Goal: Navigation & Orientation: Find specific page/section

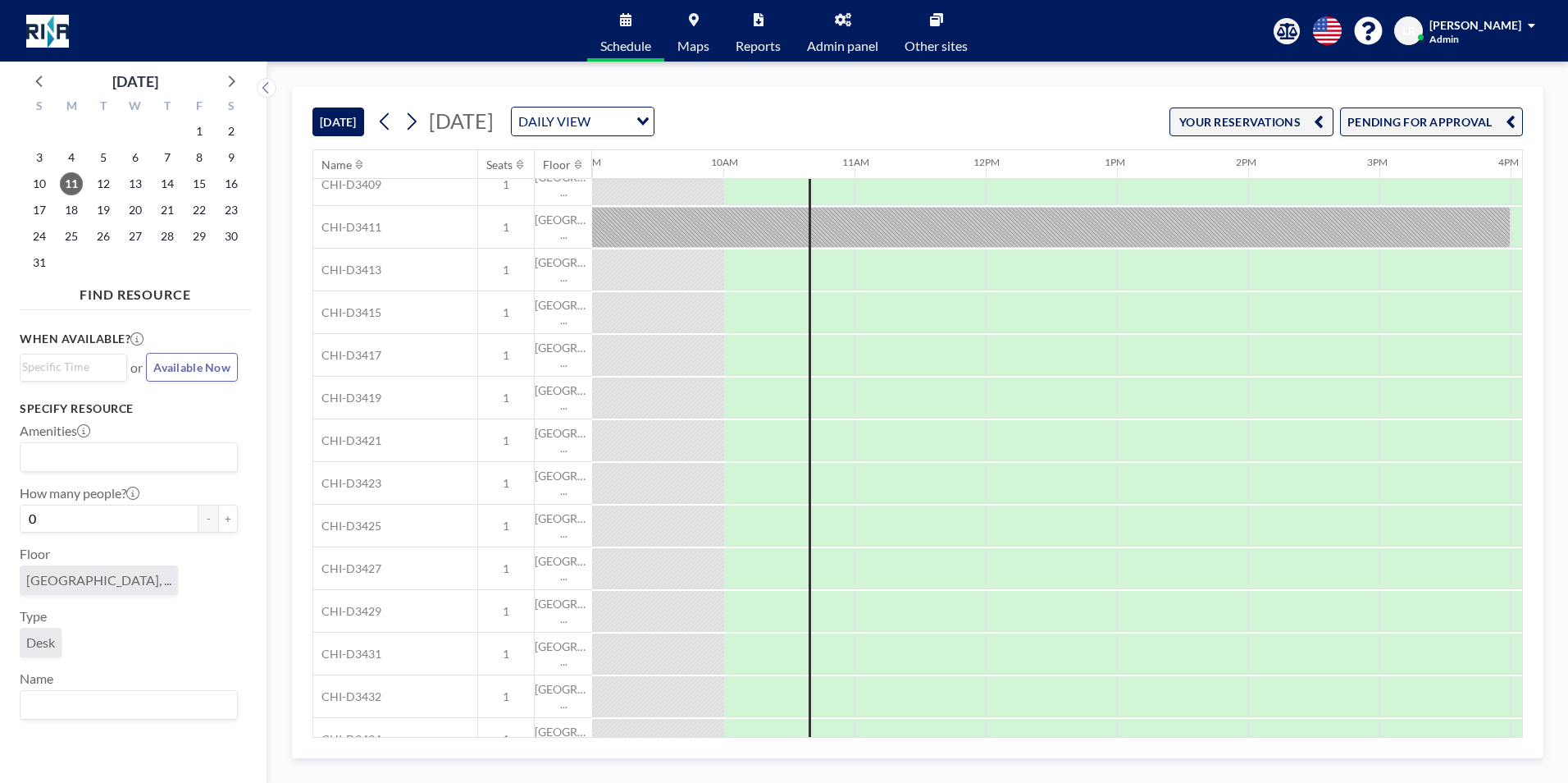
scroll to position [0, 1181]
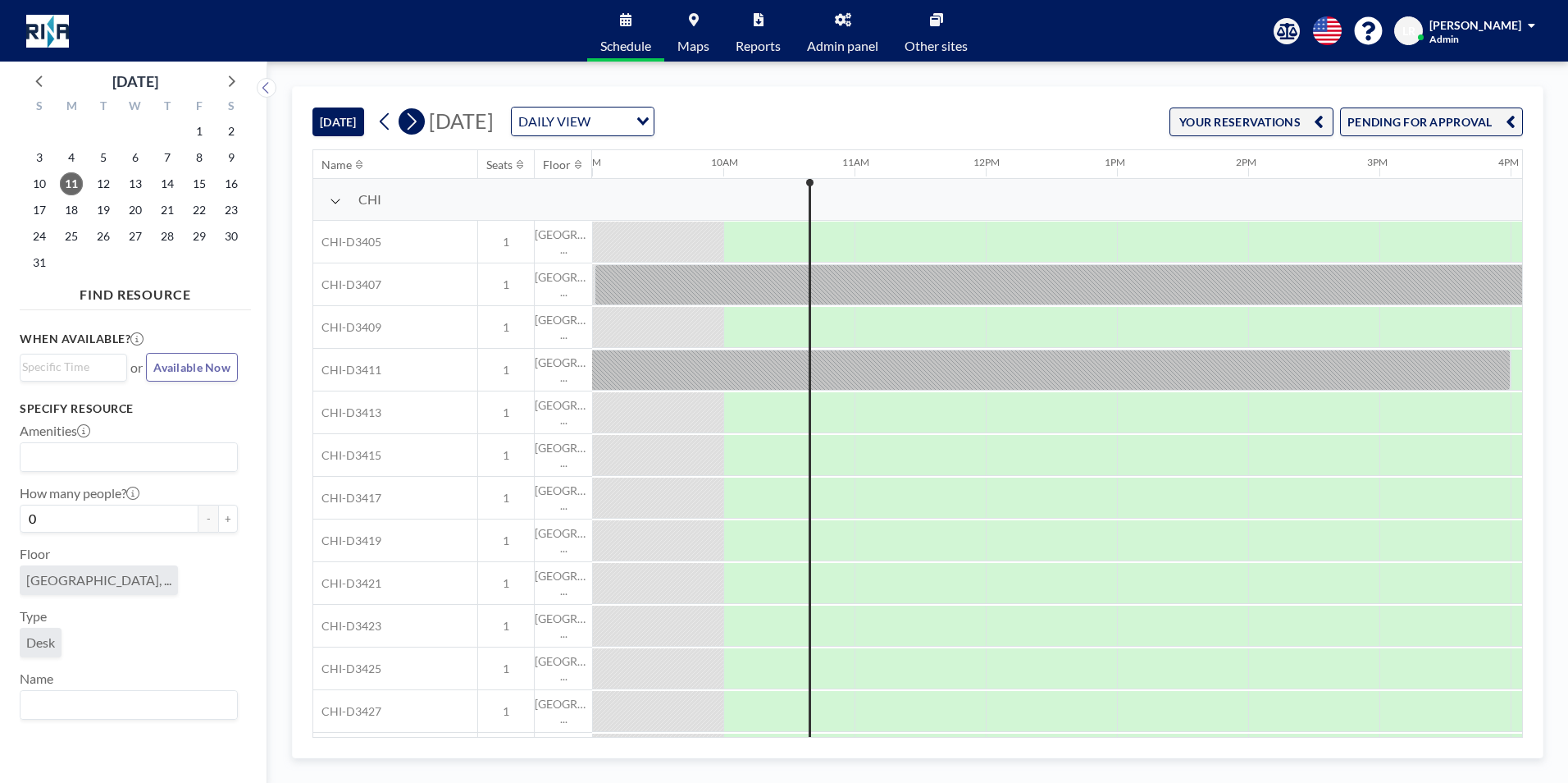
click at [414, 117] on icon at bounding box center [412, 122] width 9 height 17
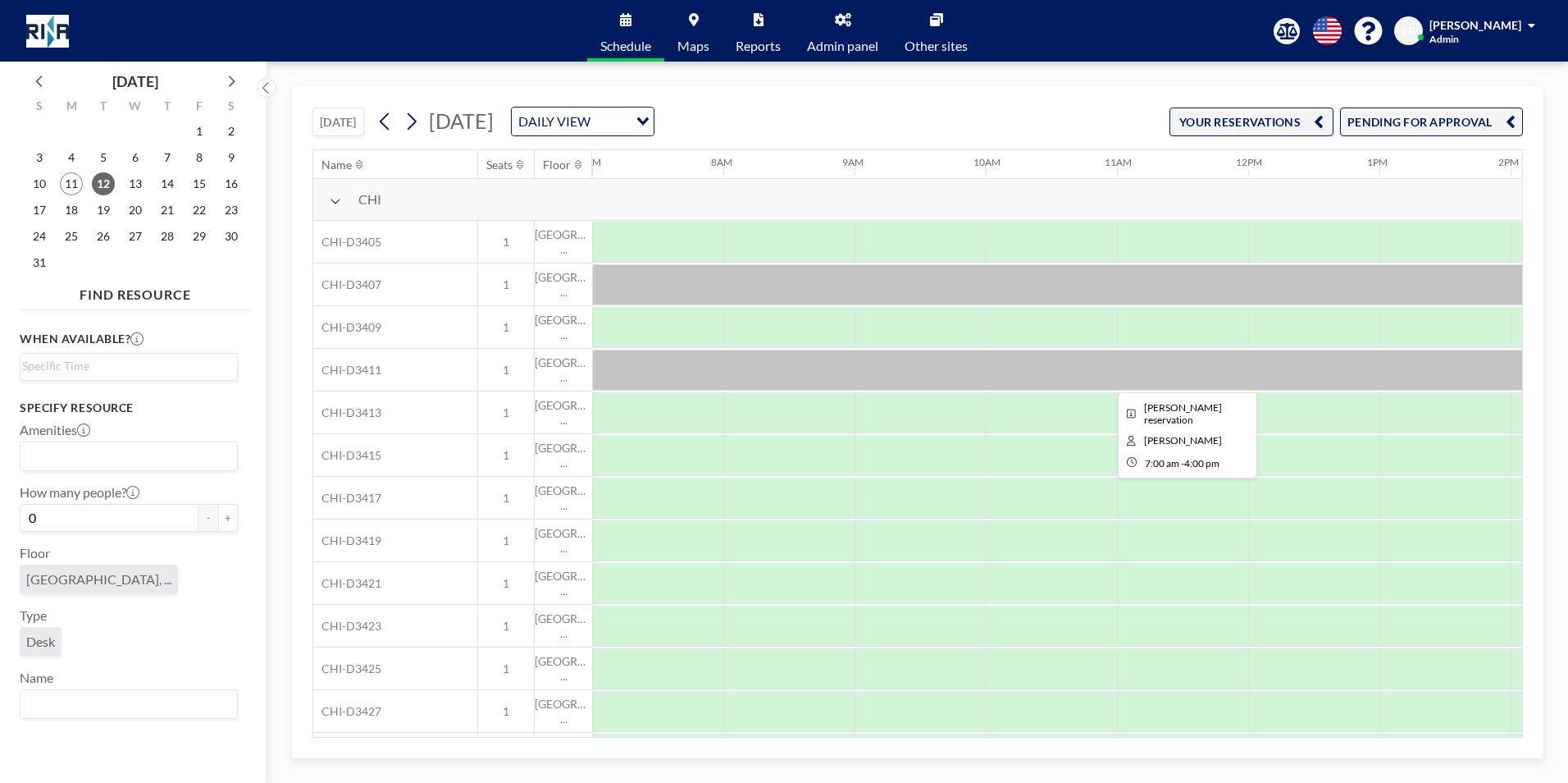
scroll to position [345, 918]
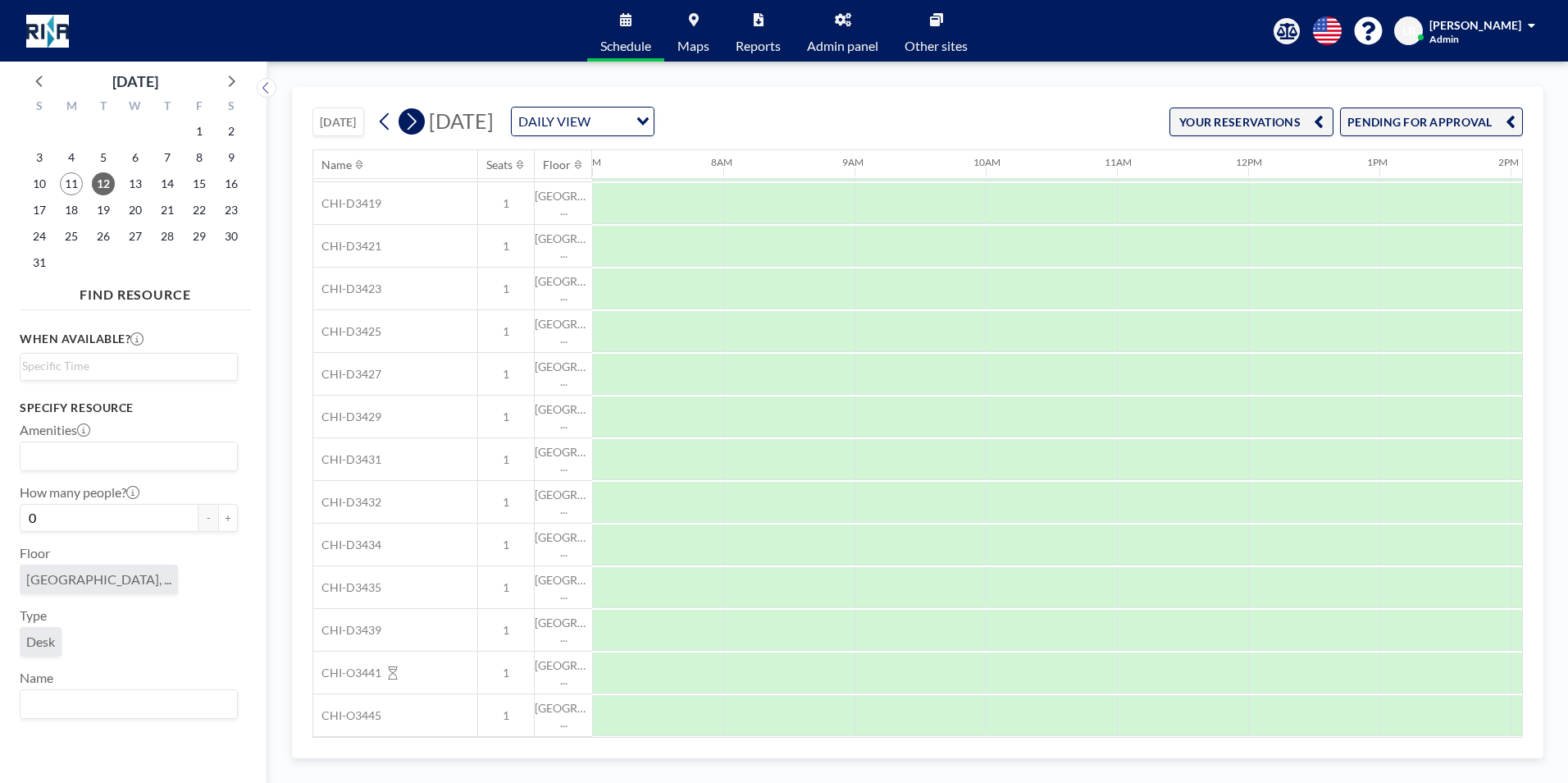
click at [410, 127] on icon at bounding box center [411, 121] width 16 height 24
click at [411, 120] on icon at bounding box center [411, 121] width 16 height 24
click at [408, 115] on icon at bounding box center [411, 121] width 16 height 24
click at [425, 119] on button at bounding box center [411, 122] width 26 height 26
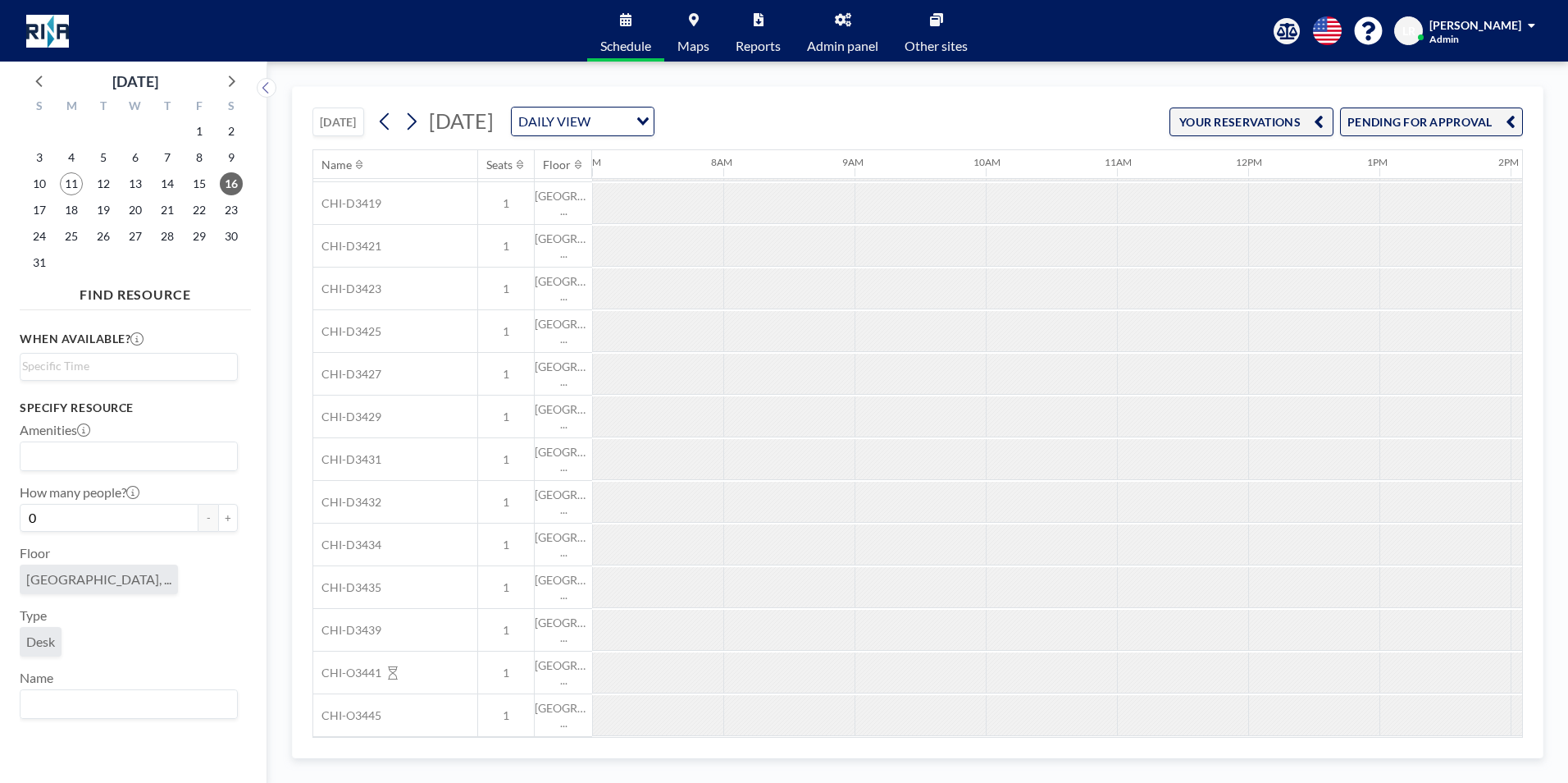
scroll to position [0, 918]
click at [391, 126] on icon at bounding box center [385, 121] width 16 height 24
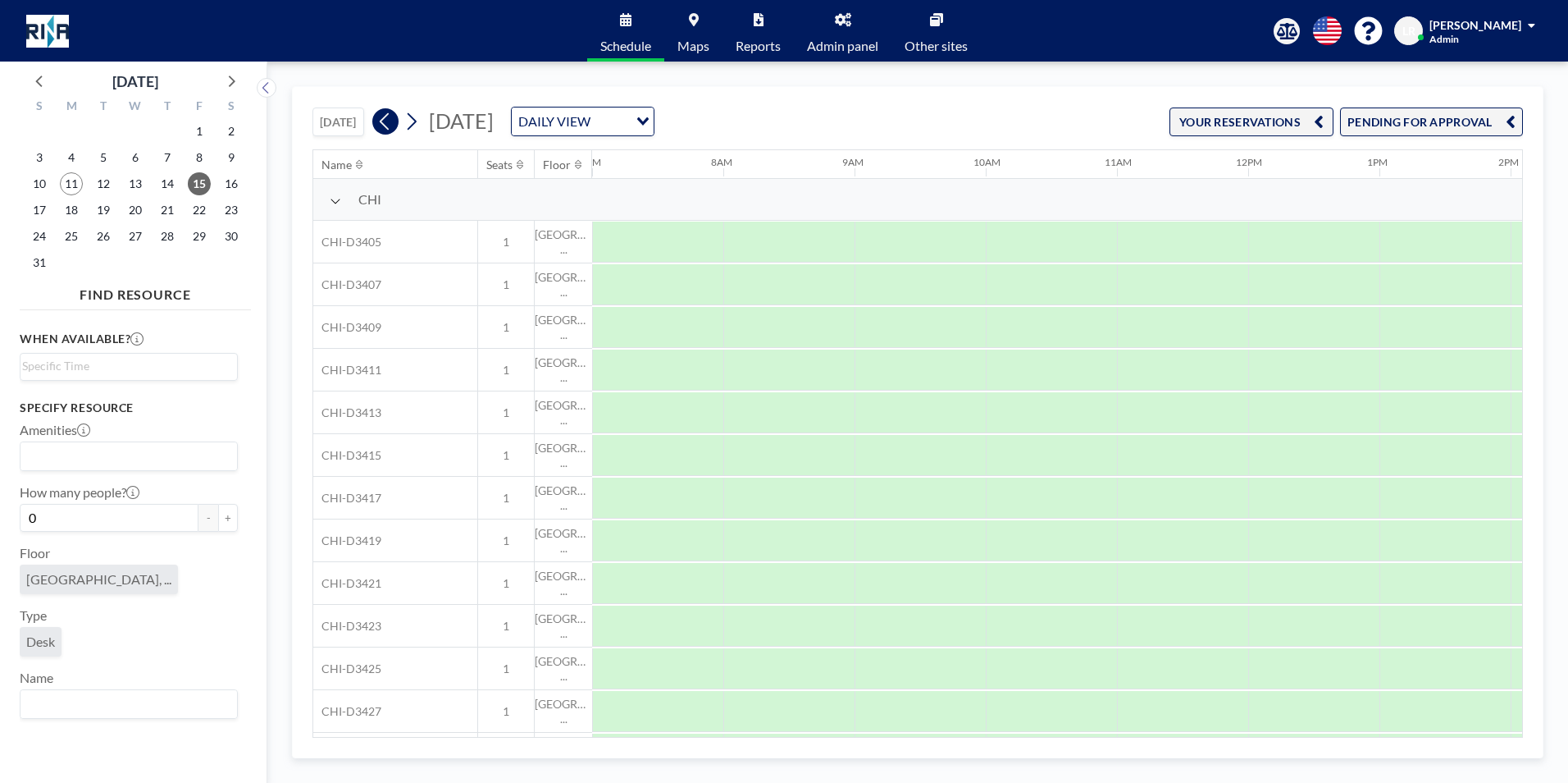
click at [389, 122] on icon at bounding box center [385, 121] width 16 height 24
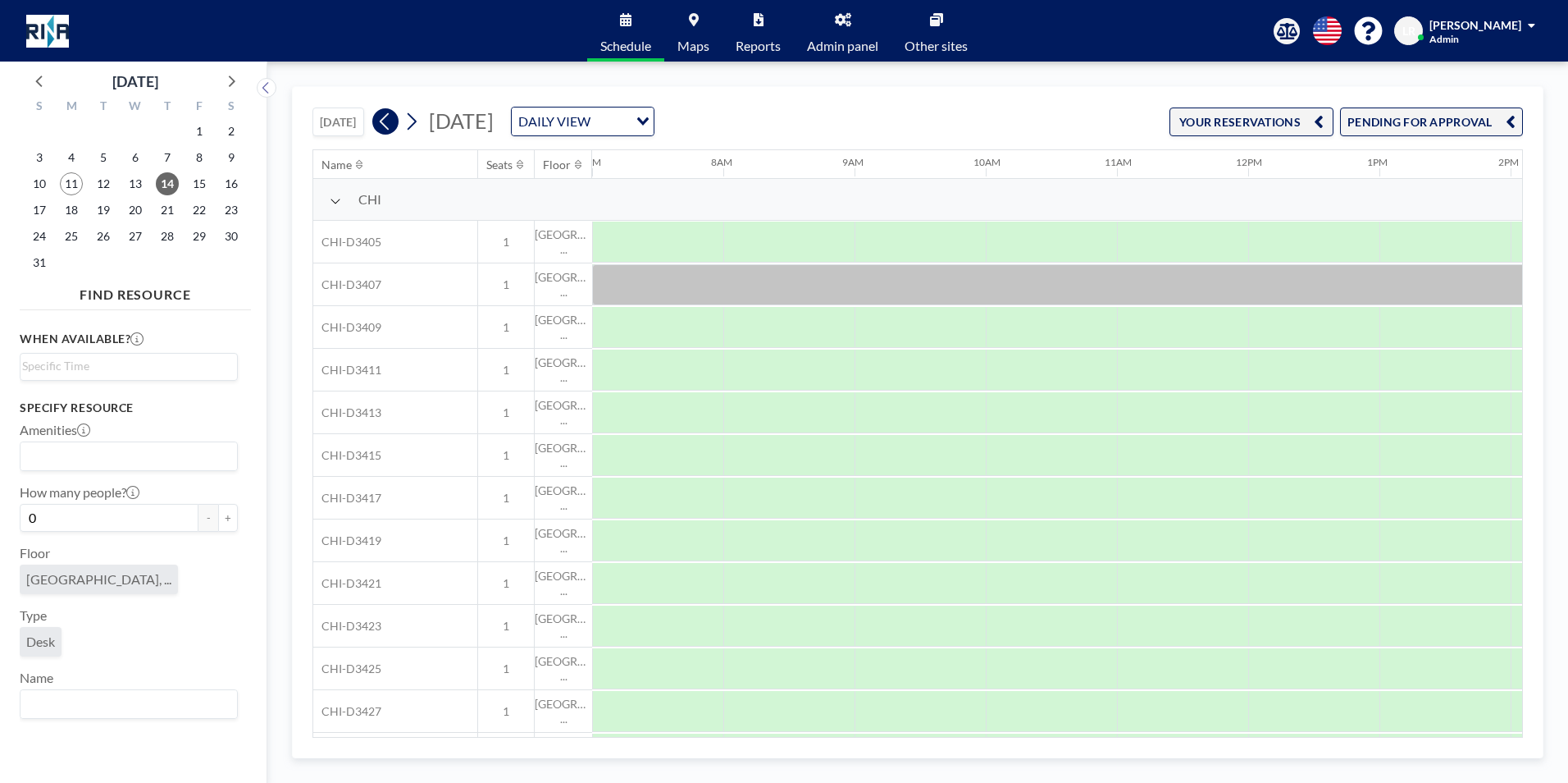
click at [384, 118] on icon at bounding box center [385, 121] width 16 height 24
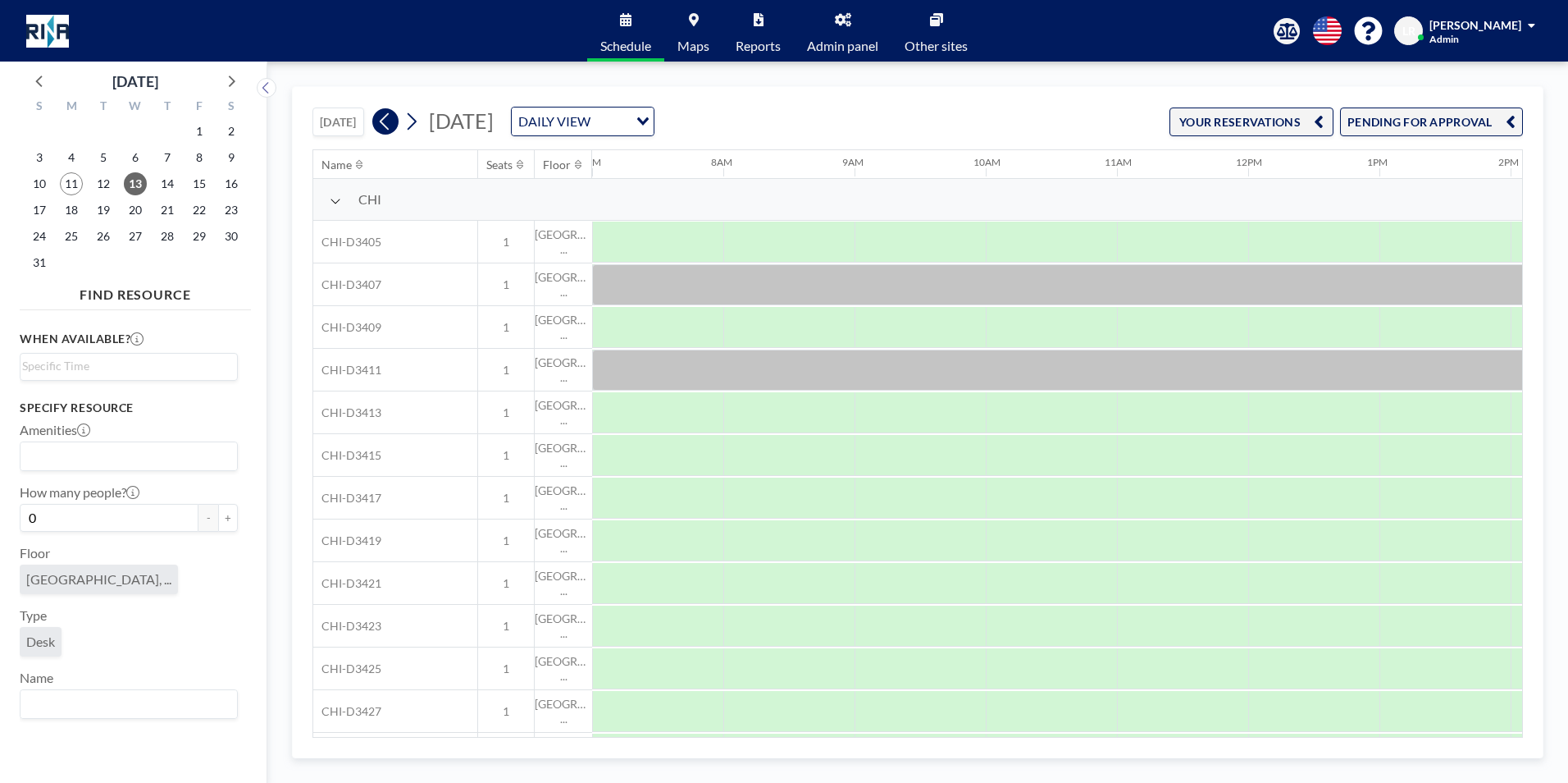
click at [384, 115] on icon at bounding box center [385, 121] width 16 height 24
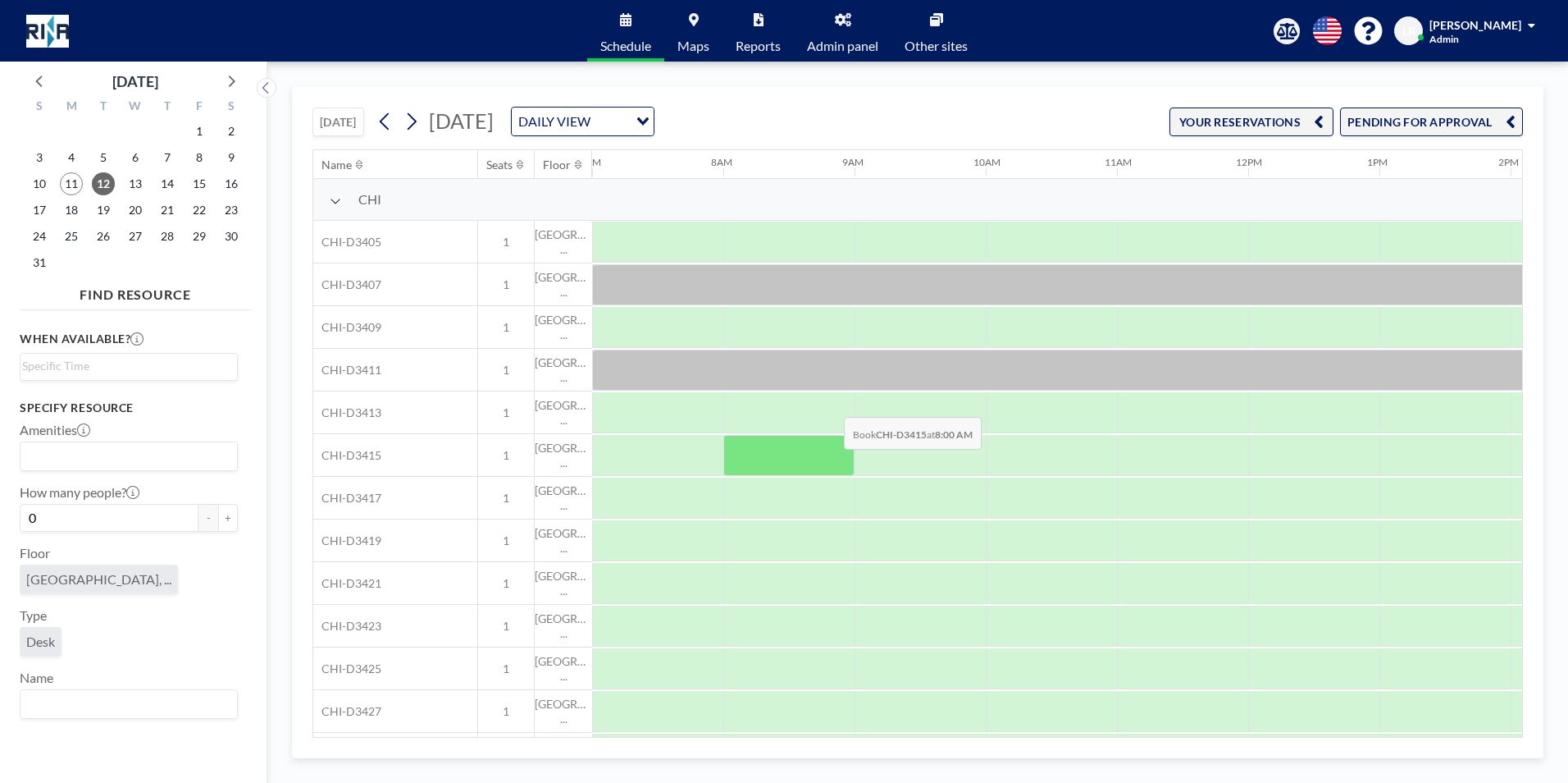
scroll to position [345, 918]
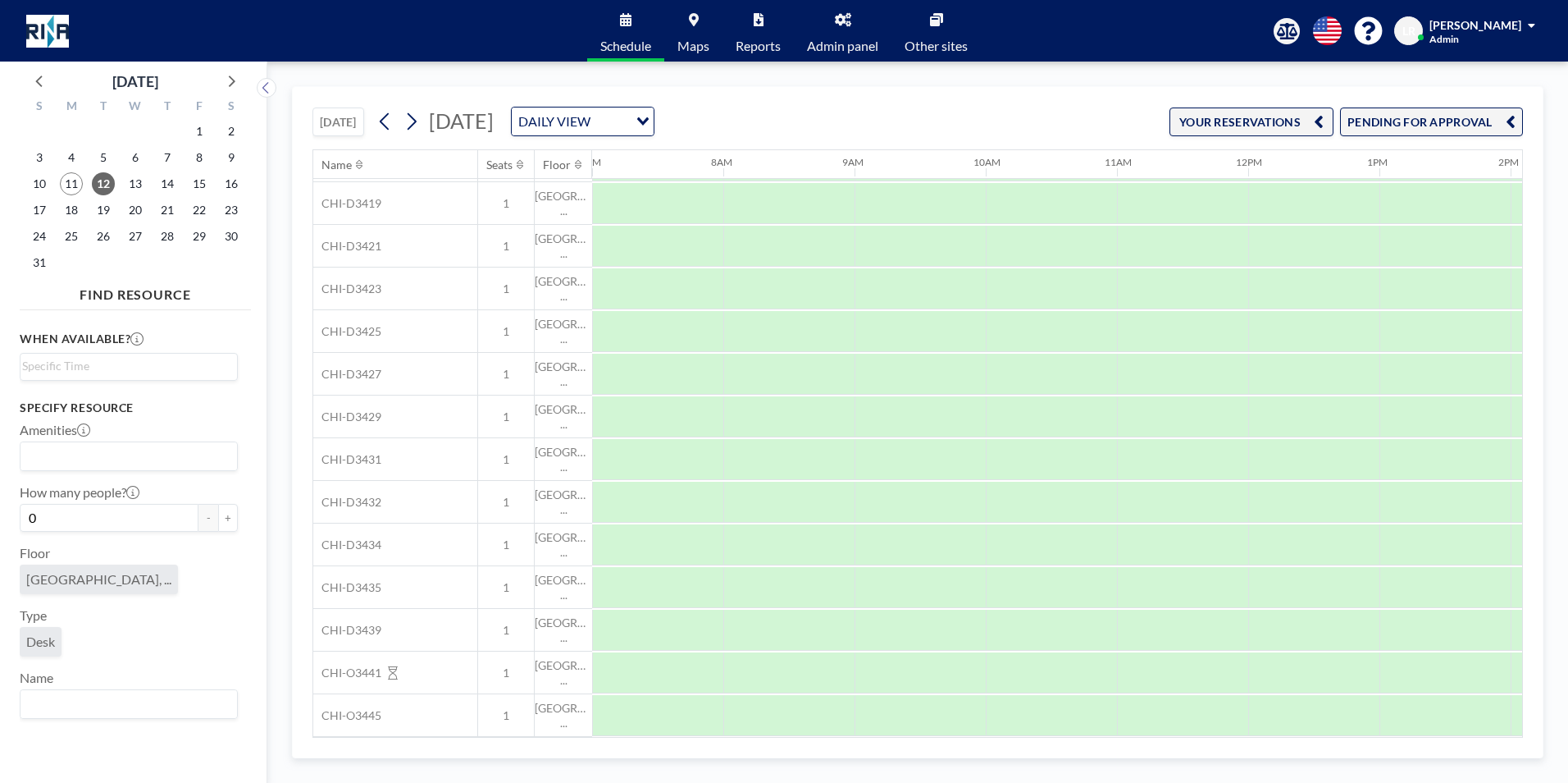
click at [945, 39] on span "Other sites" at bounding box center [935, 46] width 63 height 13
